Goal: Find specific page/section: Find specific page/section

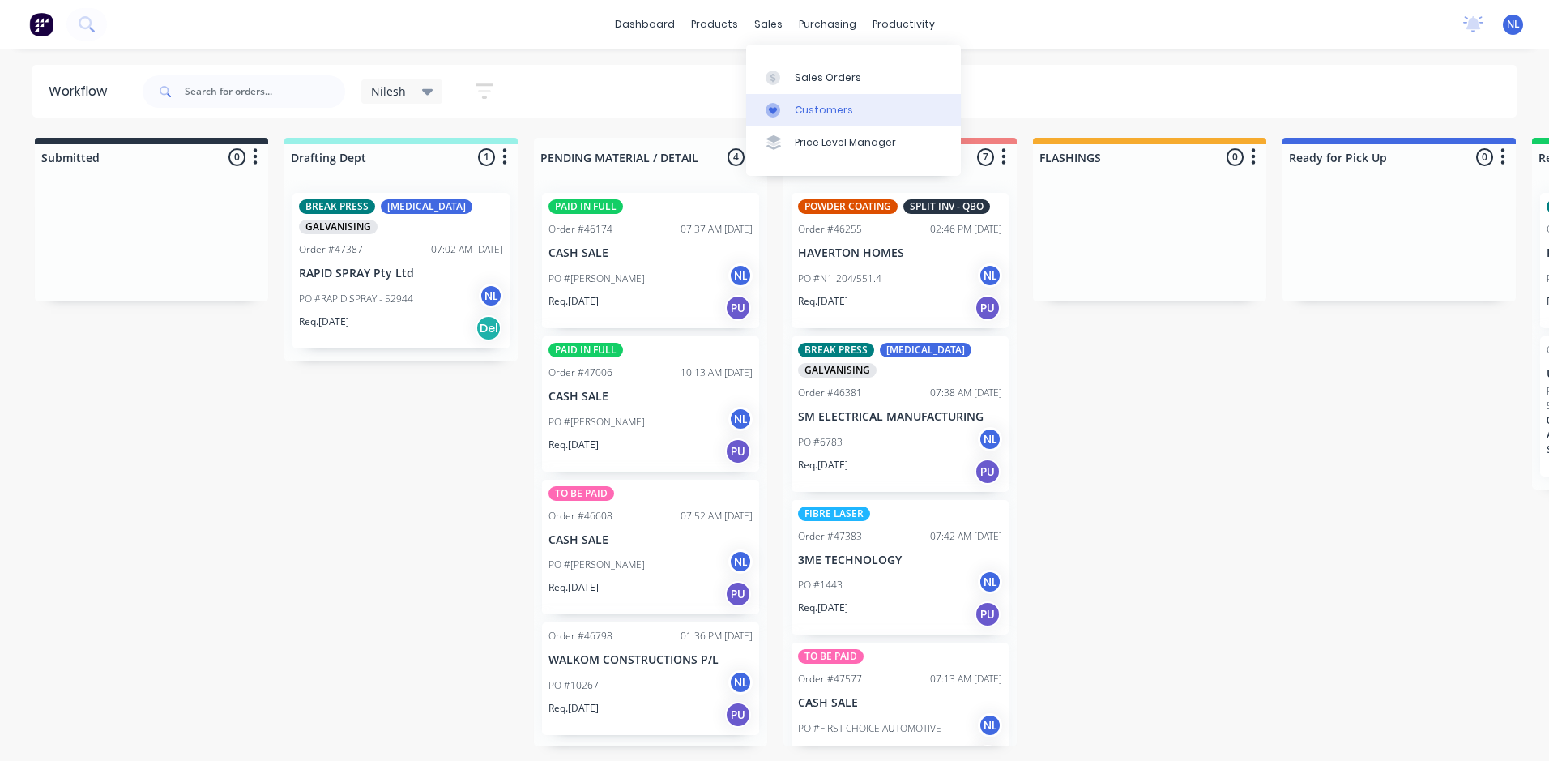
click at [821, 103] on div "Customers" at bounding box center [824, 110] width 58 height 15
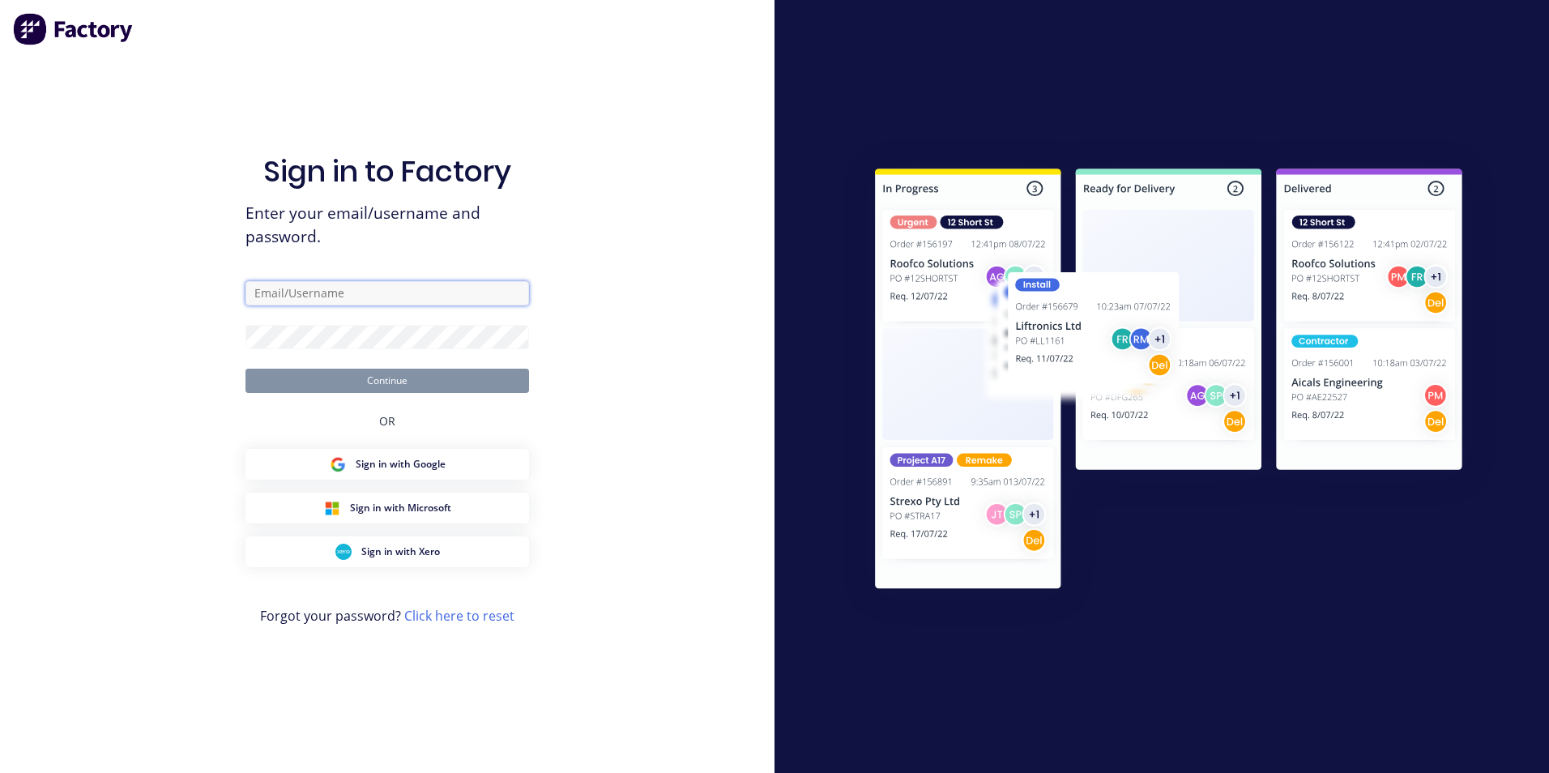
type input "[EMAIL_ADDRESS][DOMAIN_NAME]"
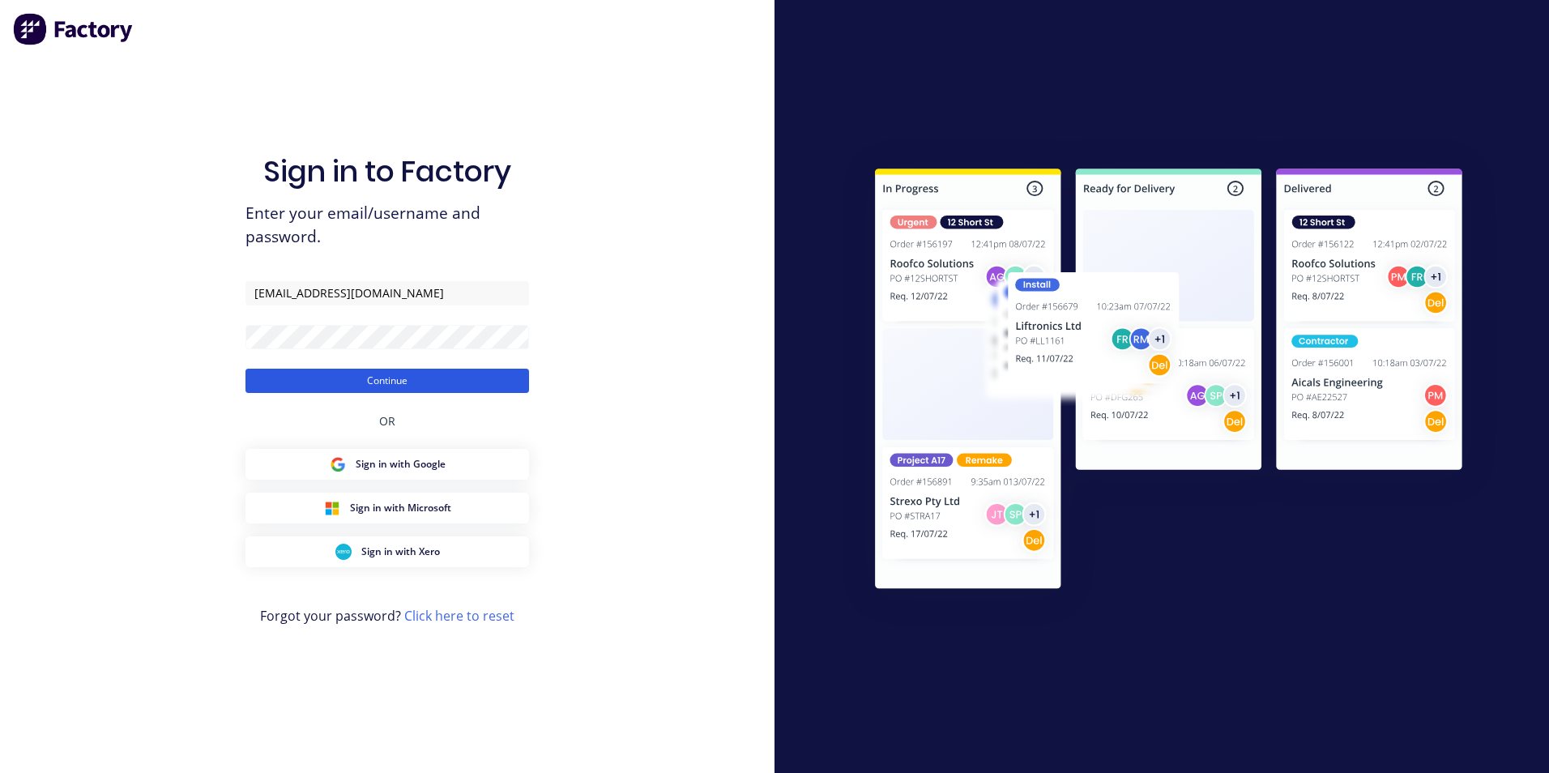
click at [362, 379] on button "Continue" at bounding box center [387, 381] width 284 height 24
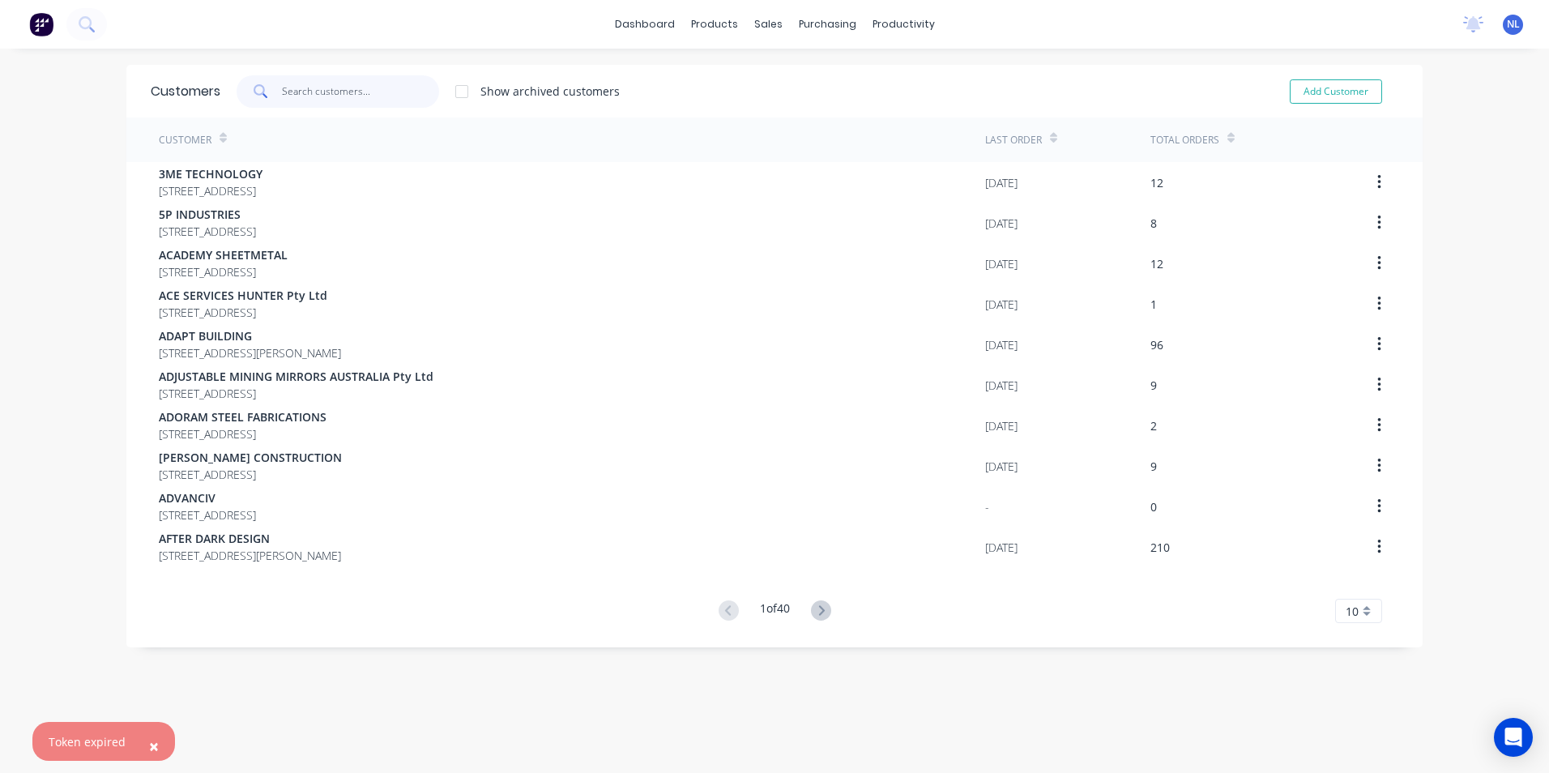
click at [344, 92] on input "text" at bounding box center [361, 91] width 158 height 32
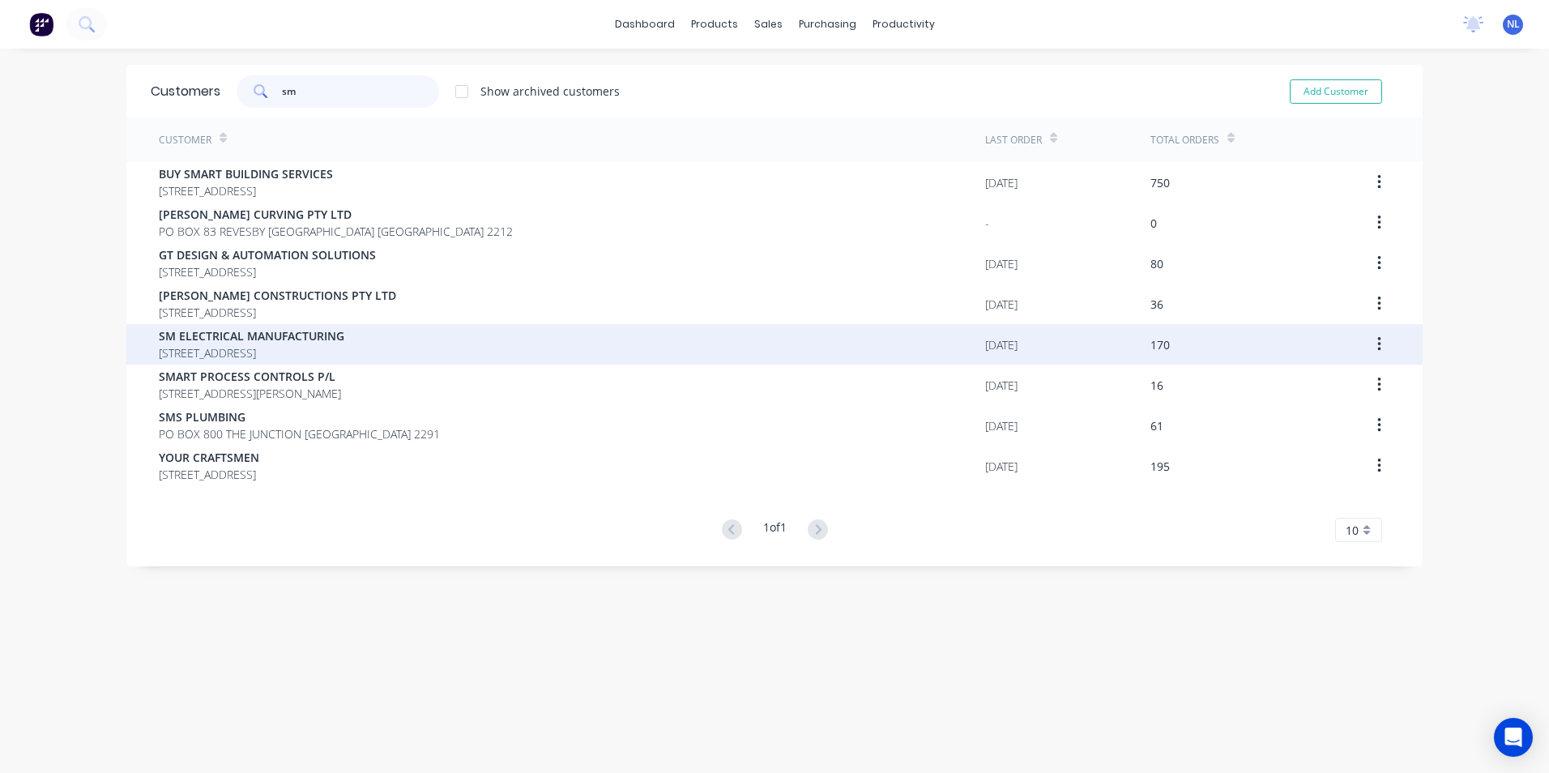
type input "sm"
click at [296, 353] on span "[STREET_ADDRESS]" at bounding box center [252, 352] width 186 height 17
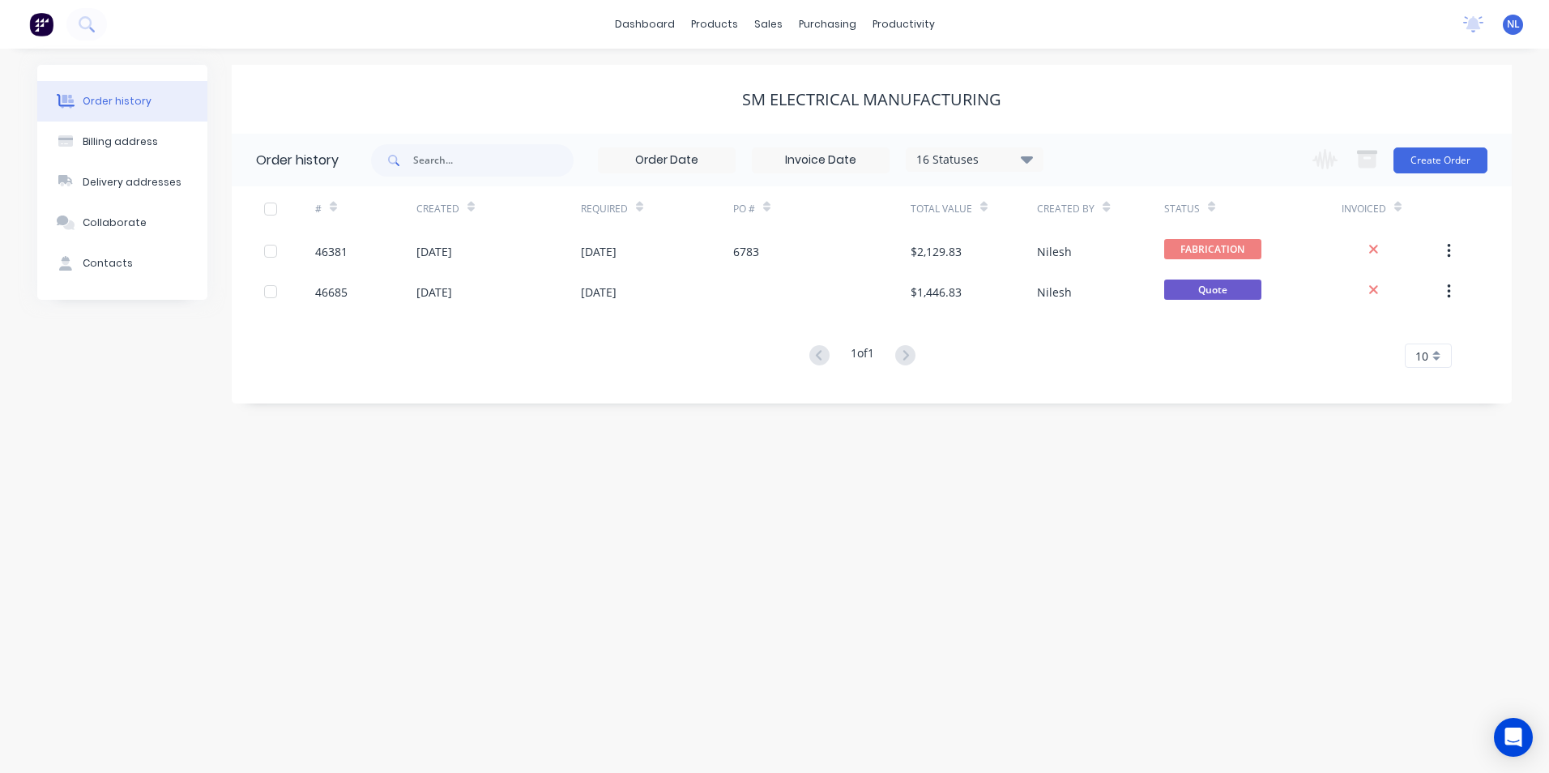
click at [1021, 160] on icon at bounding box center [1027, 158] width 12 height 19
click at [1058, 383] on div "Archived" at bounding box center [1007, 387] width 203 height 32
click at [1088, 386] on div "Archived" at bounding box center [1007, 387] width 203 height 32
click at [1108, 378] on label at bounding box center [1108, 378] width 0 height 0
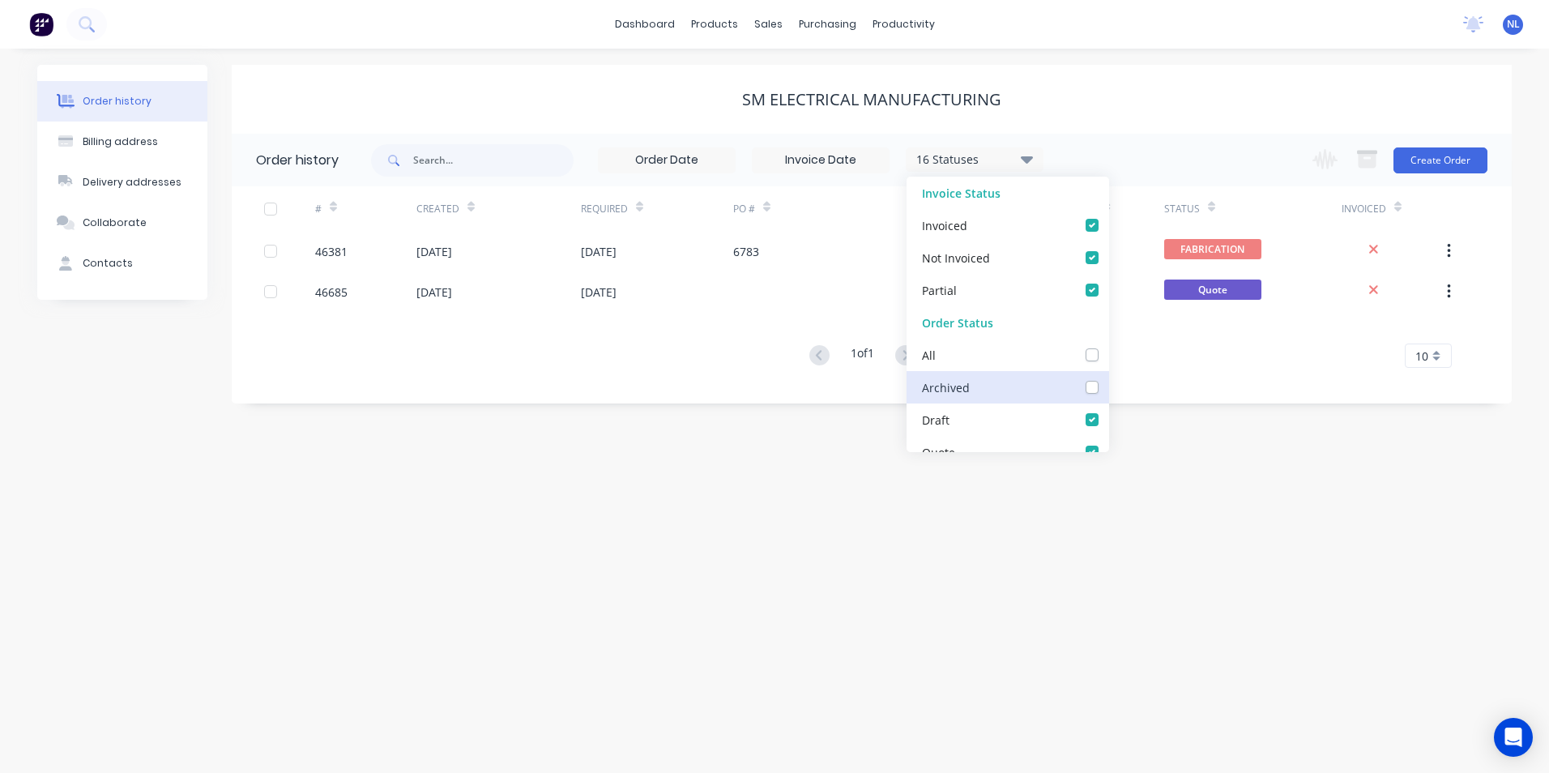
click at [1108, 389] on input "checkbox" at bounding box center [1114, 385] width 13 height 15
checkbox input "true"
click at [1213, 90] on div "SM ELECTRICAL MANUFACTURING" at bounding box center [872, 99] width 1280 height 19
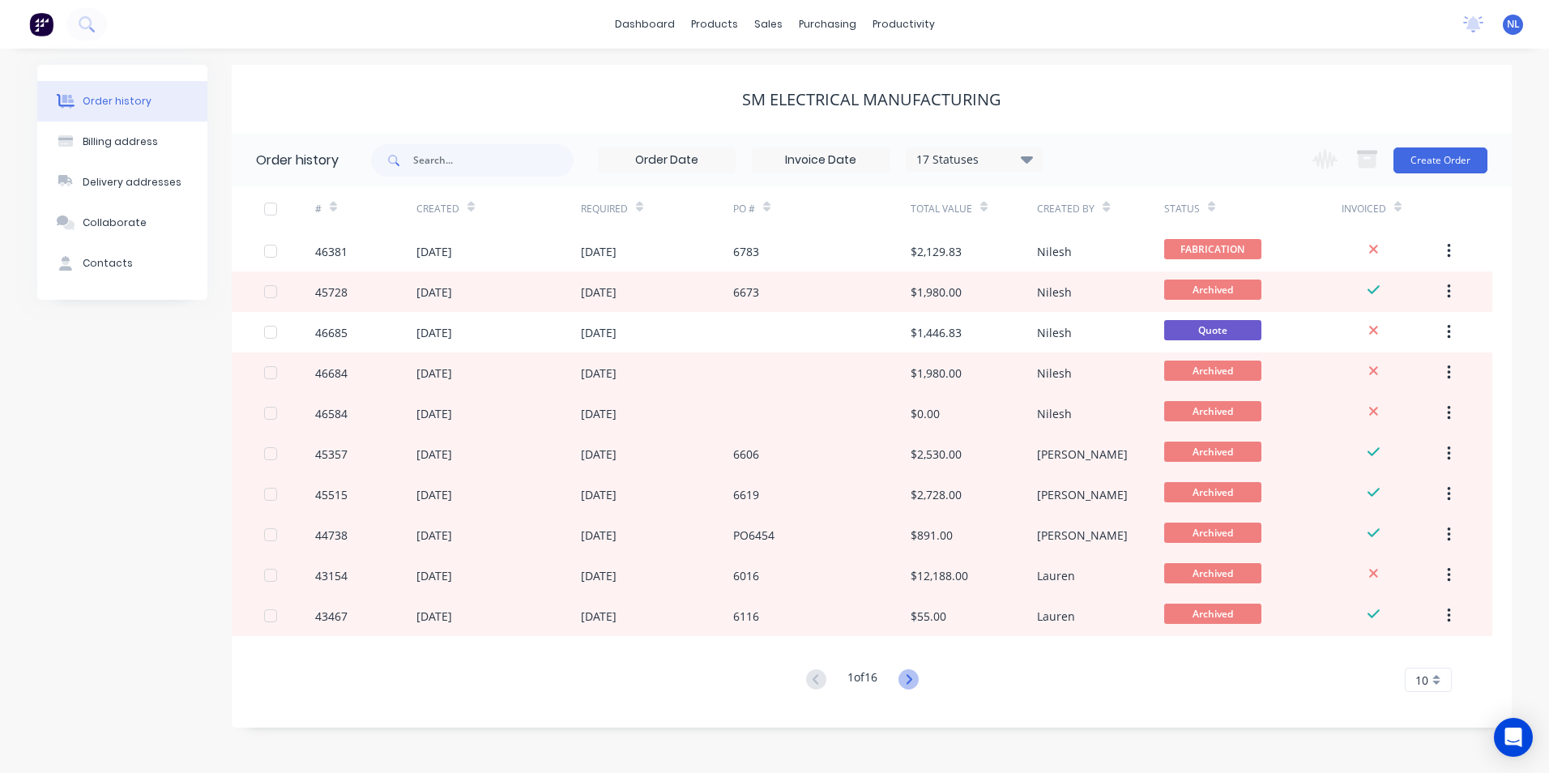
click at [919, 684] on icon at bounding box center [908, 679] width 20 height 20
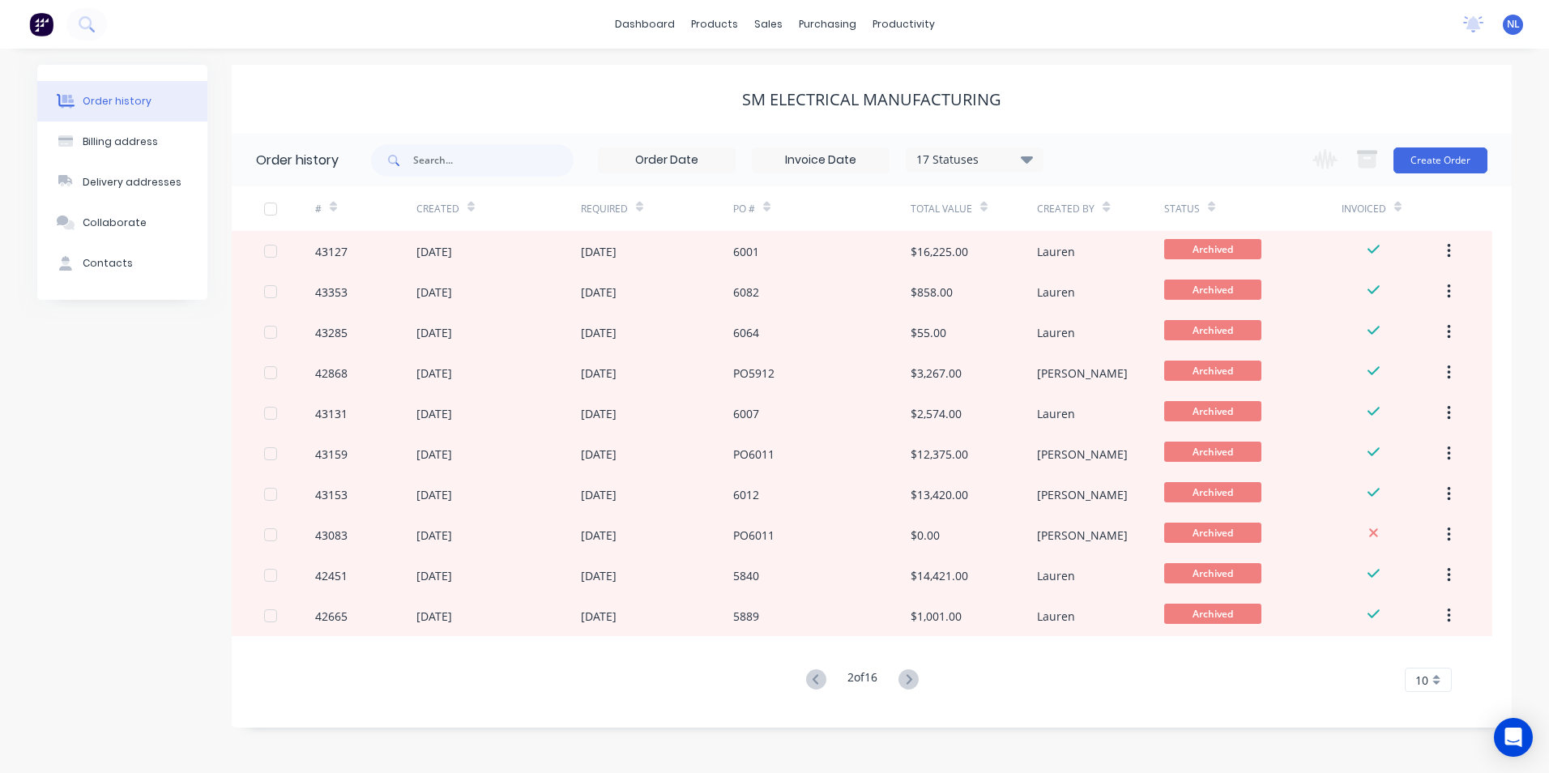
click at [919, 684] on icon at bounding box center [908, 679] width 20 height 20
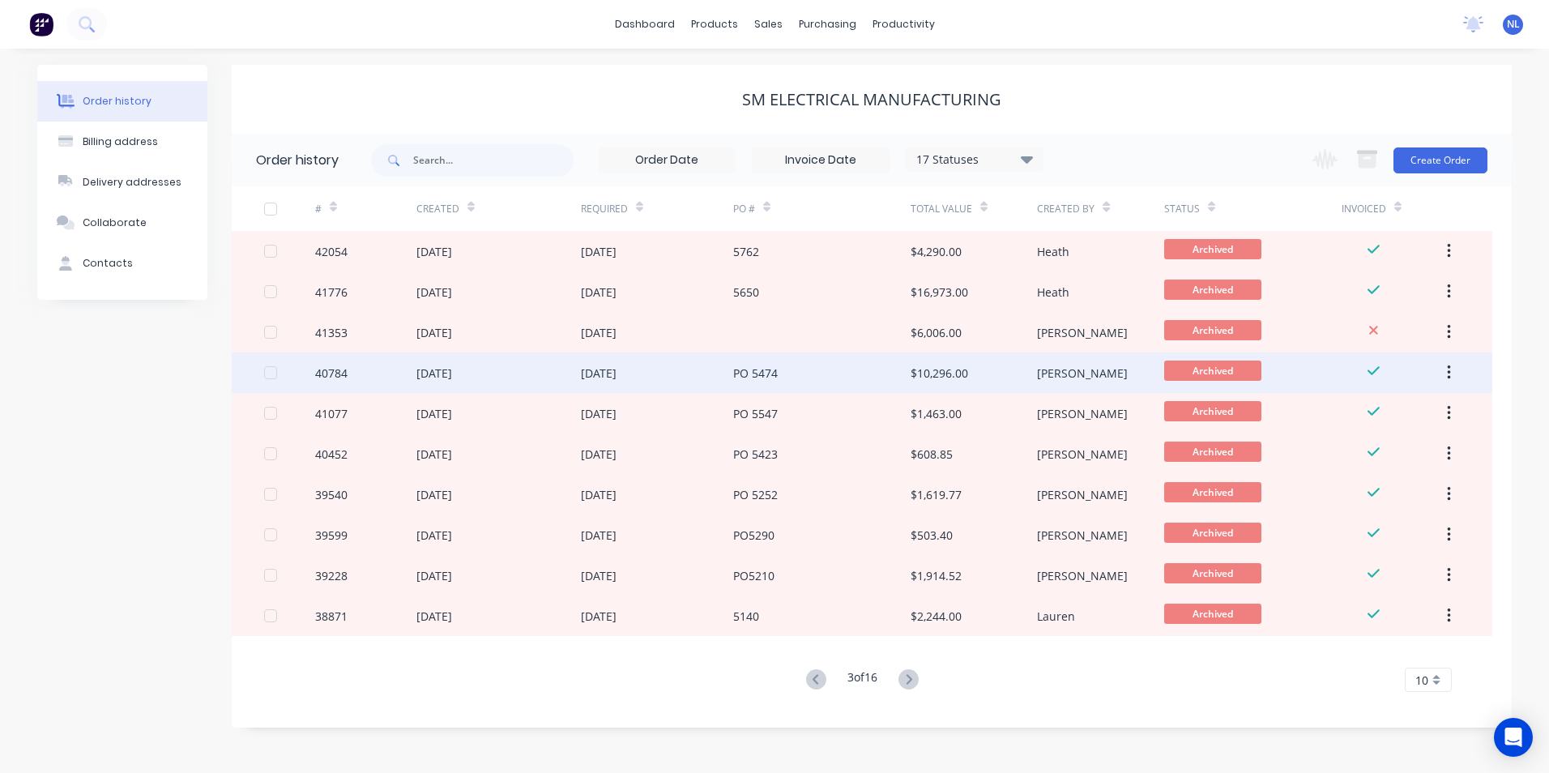
click at [940, 365] on div "$10,296.00" at bounding box center [939, 373] width 58 height 17
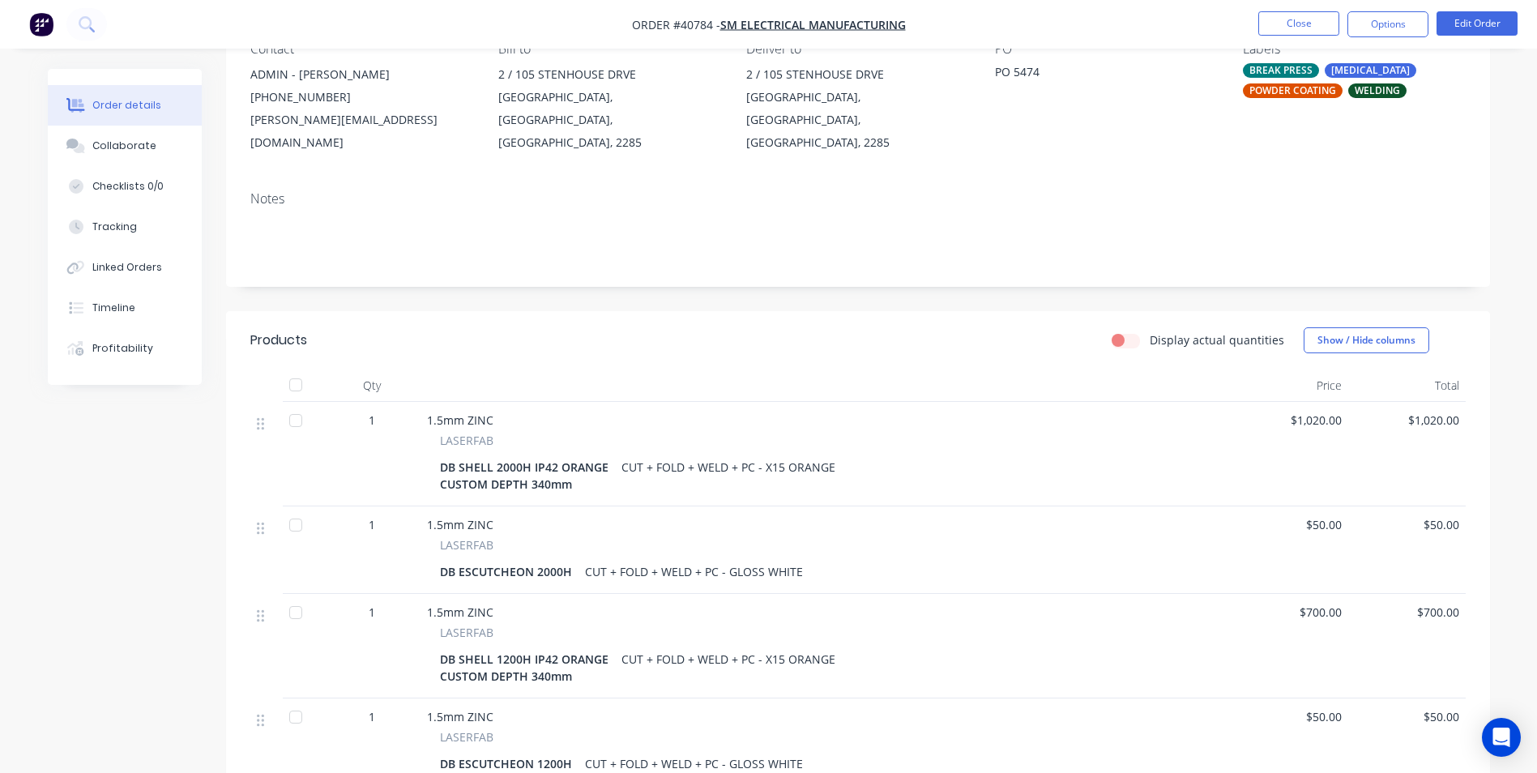
scroll to position [243, 0]
